Goal: Navigation & Orientation: Find specific page/section

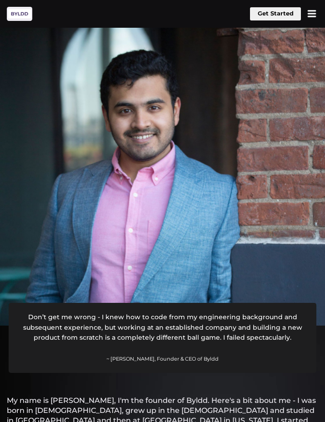
click at [311, 17] on button at bounding box center [311, 13] width 13 height 13
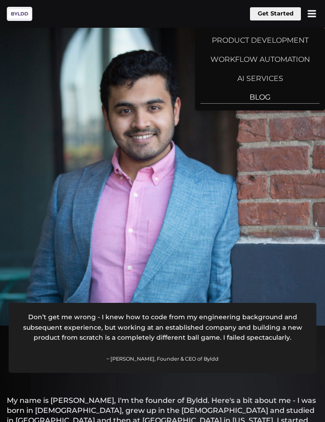
click at [263, 100] on link "BLOG" at bounding box center [260, 93] width 130 height 19
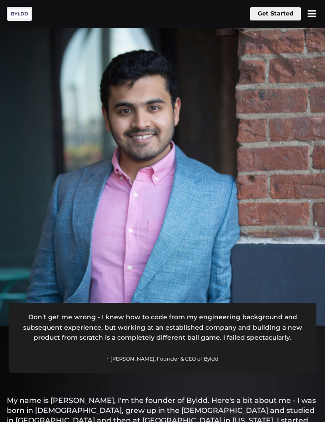
click at [311, 15] on button at bounding box center [311, 13] width 13 height 13
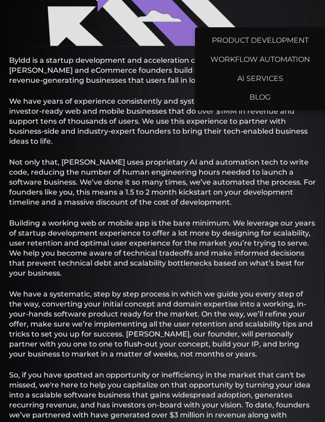
scroll to position [950, 0]
